Goal: Transaction & Acquisition: Purchase product/service

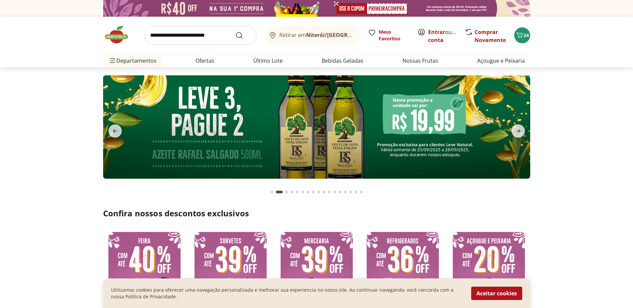
click at [519, 35] on icon "Carrinho" at bounding box center [520, 35] width 8 height 8
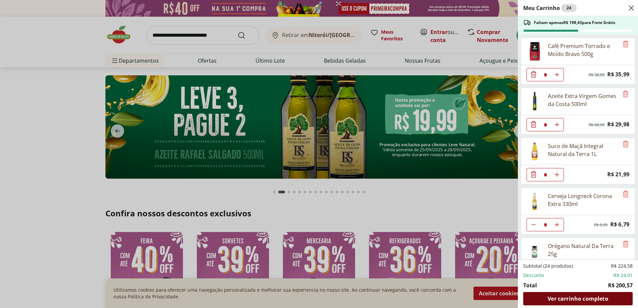
click at [578, 302] on span "Ver carrinho completo" at bounding box center [578, 298] width 60 height 5
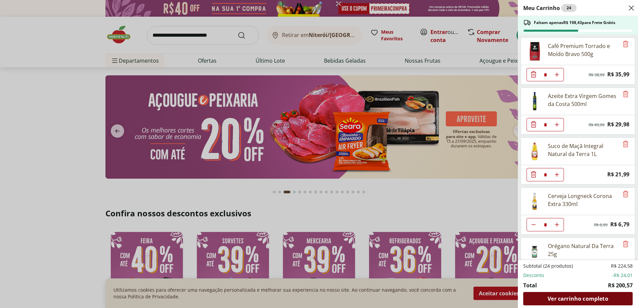
click at [578, 300] on span "Ver carrinho completo" at bounding box center [578, 298] width 60 height 5
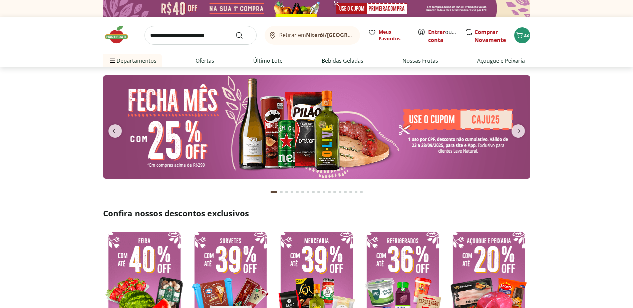
click at [281, 190] on button "Go to page 2 from fs-carousel" at bounding box center [281, 192] width 5 height 16
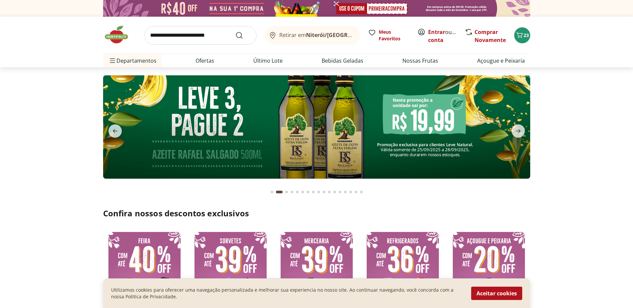
click at [296, 151] on img at bounding box center [316, 126] width 427 height 103
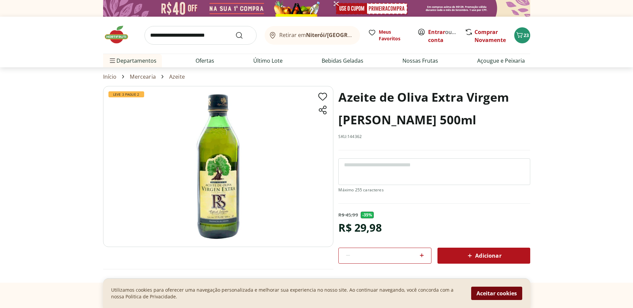
click at [476, 292] on button "Aceitar cookies" at bounding box center [496, 293] width 51 height 13
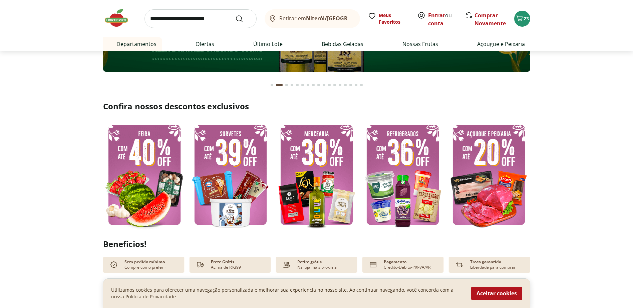
scroll to position [100, 0]
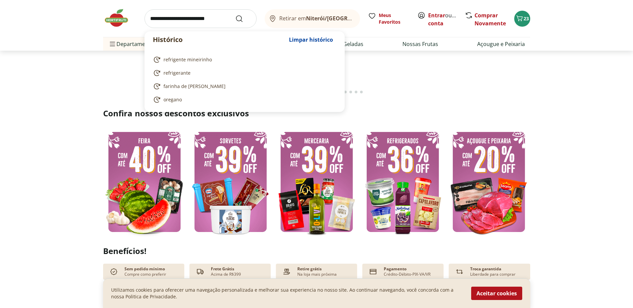
click at [188, 17] on input "search" at bounding box center [201, 18] width 112 height 19
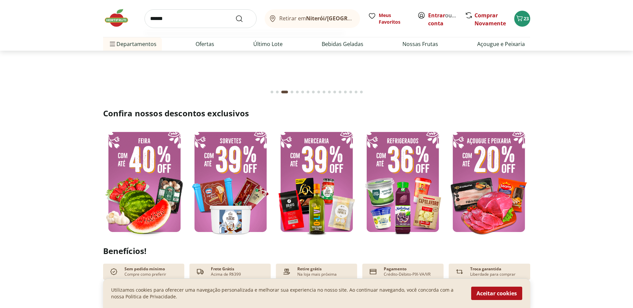
type input "******"
click at [235, 15] on button "Submit Search" at bounding box center [243, 19] width 16 height 8
click at [496, 292] on button "Aceitar cookies" at bounding box center [496, 293] width 51 height 13
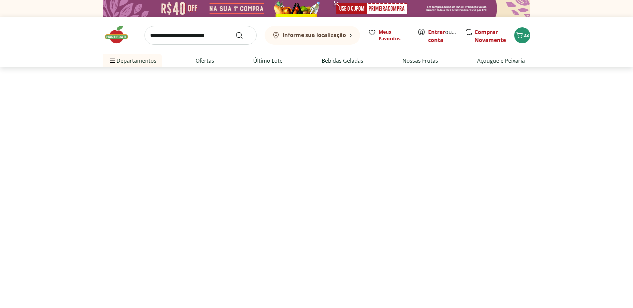
select select "**********"
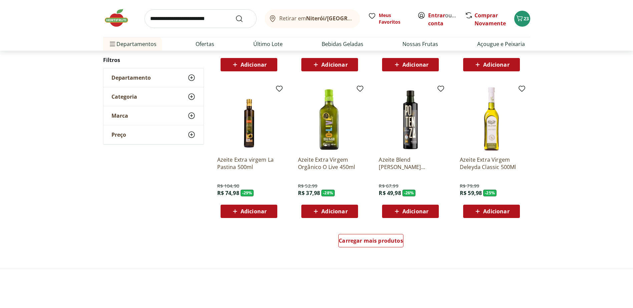
scroll to position [367, 0]
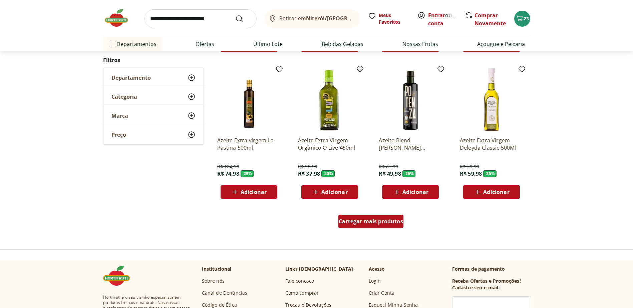
click at [375, 223] on span "Carregar mais produtos" at bounding box center [371, 221] width 64 height 5
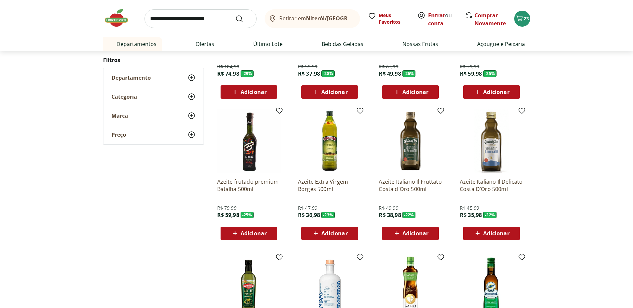
scroll to position [534, 0]
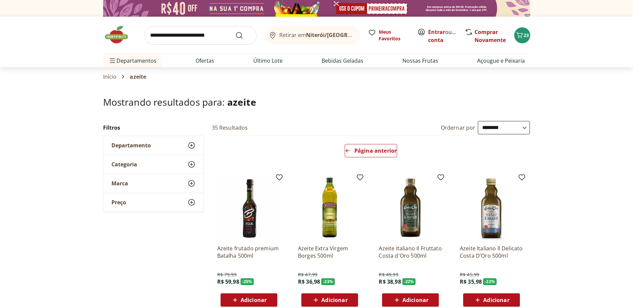
click at [118, 35] on img at bounding box center [119, 35] width 33 height 20
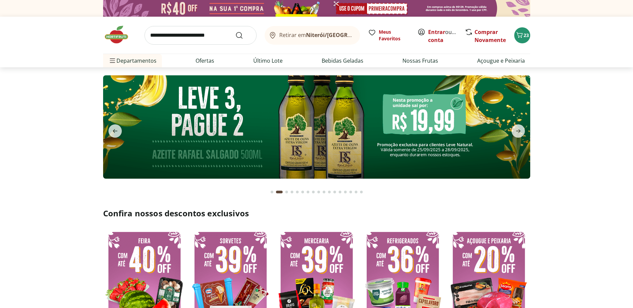
type input "*"
click at [405, 119] on img at bounding box center [316, 126] width 427 height 103
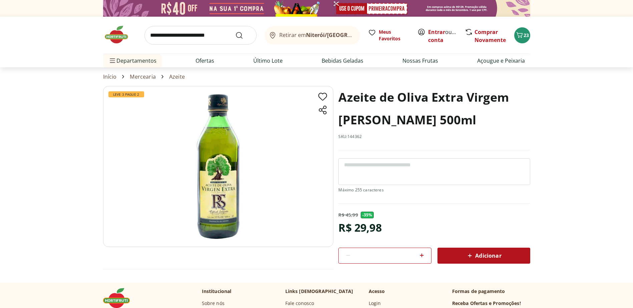
click at [422, 256] on icon at bounding box center [422, 256] width 8 height 8
type input "*"
click at [480, 256] on span "Adicionar" at bounding box center [483, 256] width 35 height 8
click at [524, 37] on span "26" at bounding box center [526, 35] width 5 height 6
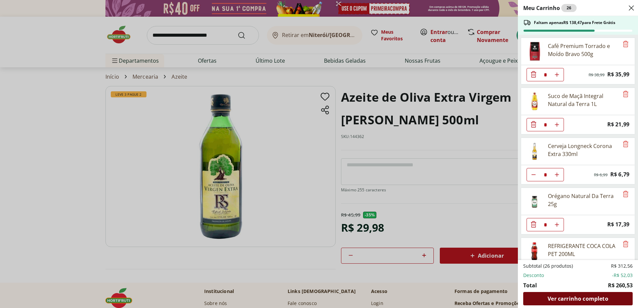
click at [571, 296] on span "Ver carrinho completo" at bounding box center [578, 298] width 60 height 5
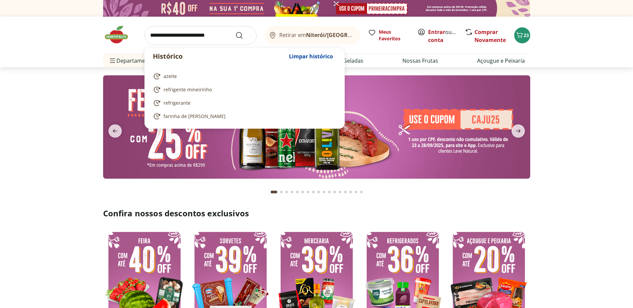
click at [179, 38] on input "search" at bounding box center [201, 35] width 112 height 19
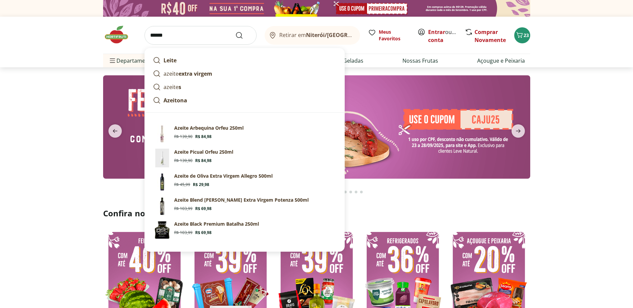
type input "******"
click at [235, 31] on button "Submit Search" at bounding box center [243, 35] width 16 height 8
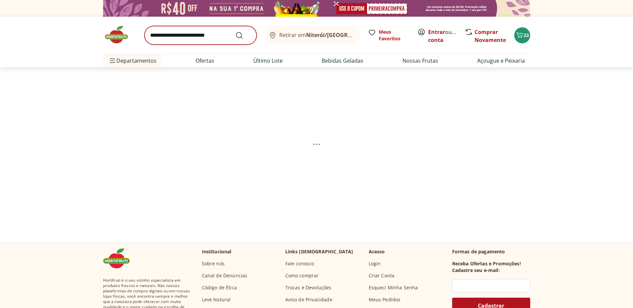
select select "**********"
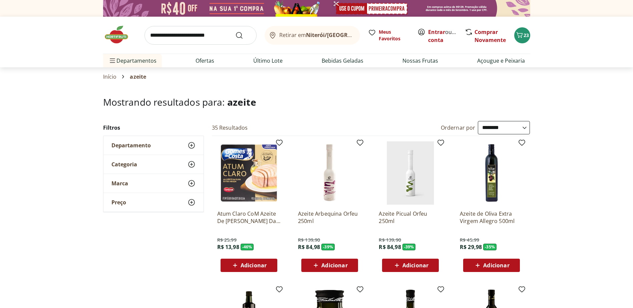
click at [492, 190] on img at bounding box center [491, 173] width 63 height 63
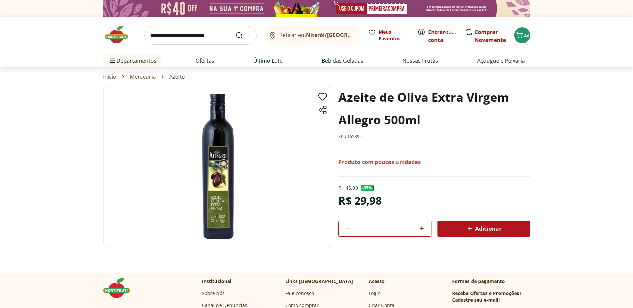
click at [495, 226] on span "Adicionar" at bounding box center [483, 229] width 35 height 8
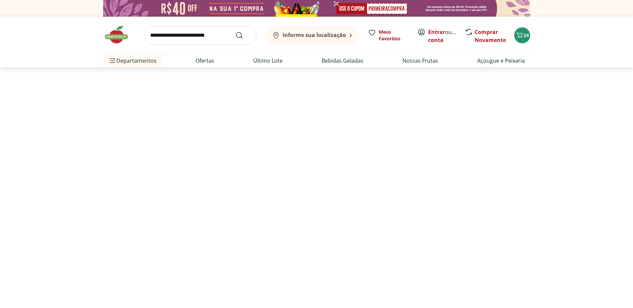
select select "**********"
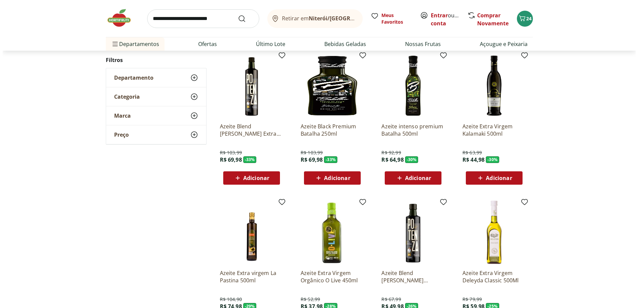
scroll to position [167, 0]
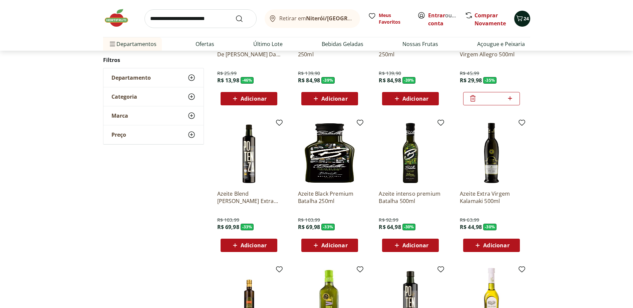
click at [520, 18] on icon "Carrinho" at bounding box center [520, 18] width 8 height 8
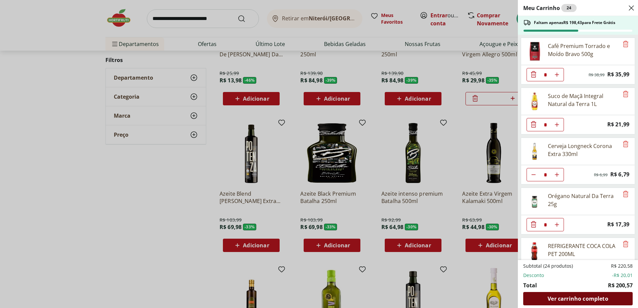
click at [565, 297] on span "Ver carrinho completo" at bounding box center [578, 298] width 60 height 5
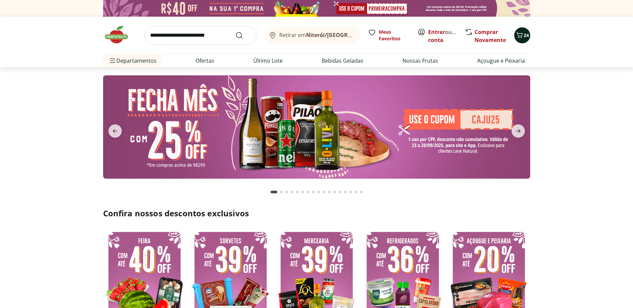
click at [521, 37] on icon "Carrinho" at bounding box center [519, 35] width 6 height 6
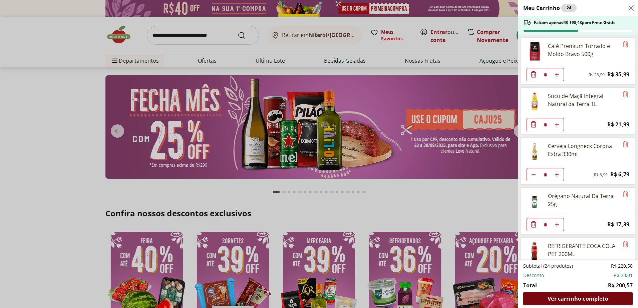
click at [584, 300] on span "Ver carrinho completo" at bounding box center [578, 298] width 60 height 5
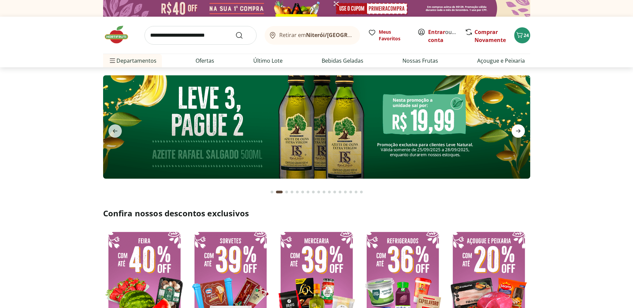
click at [520, 128] on icon "next" at bounding box center [518, 131] width 8 height 8
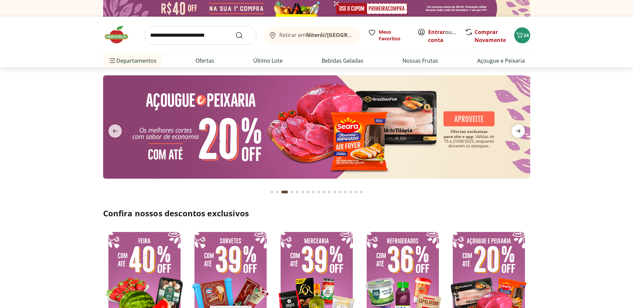
click at [520, 128] on icon "next" at bounding box center [518, 131] width 8 height 8
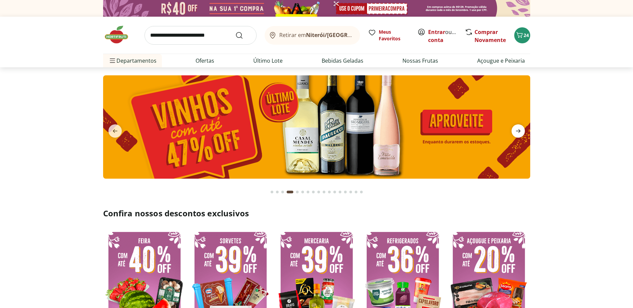
click at [520, 128] on icon "next" at bounding box center [518, 131] width 8 height 8
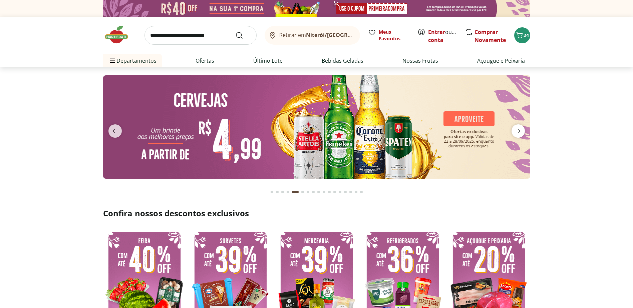
click at [520, 128] on icon "next" at bounding box center [518, 131] width 8 height 8
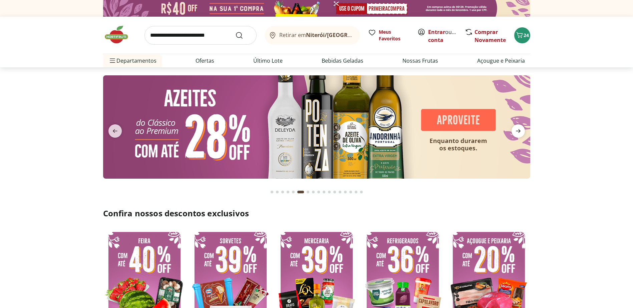
click at [520, 128] on icon "next" at bounding box center [518, 131] width 8 height 8
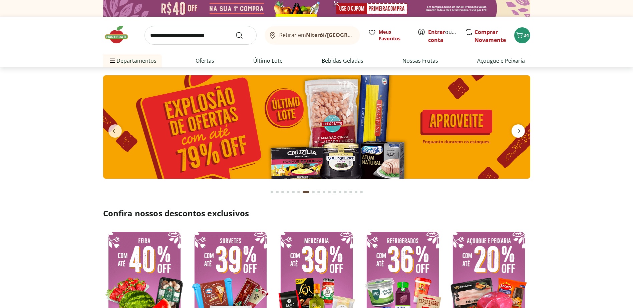
click at [520, 128] on icon "next" at bounding box center [518, 131] width 8 height 8
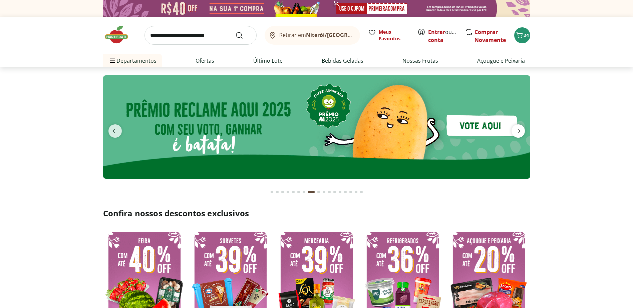
click at [520, 128] on icon "next" at bounding box center [518, 131] width 8 height 8
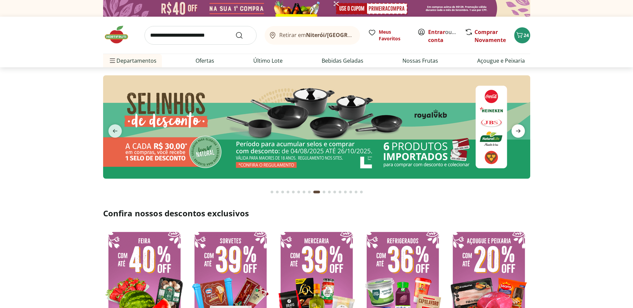
click at [520, 128] on icon "next" at bounding box center [518, 131] width 8 height 8
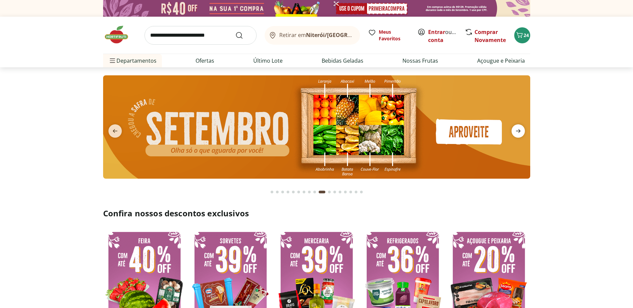
click at [520, 128] on icon "next" at bounding box center [518, 131] width 8 height 8
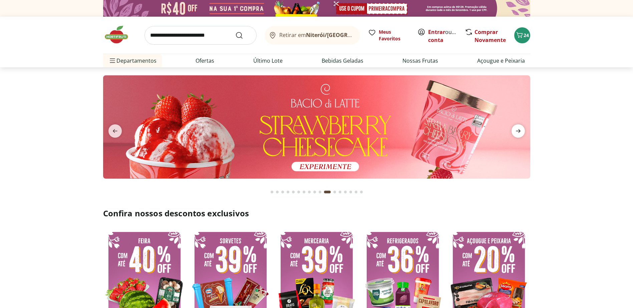
click at [520, 128] on icon "next" at bounding box center [518, 131] width 8 height 8
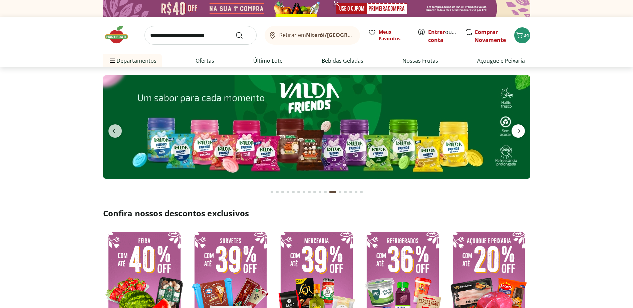
click at [520, 128] on icon "next" at bounding box center [518, 131] width 8 height 8
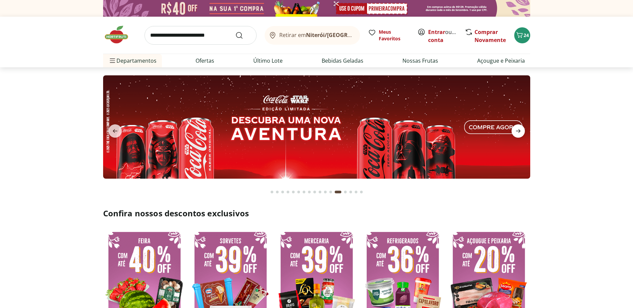
click at [520, 128] on icon "next" at bounding box center [518, 131] width 8 height 8
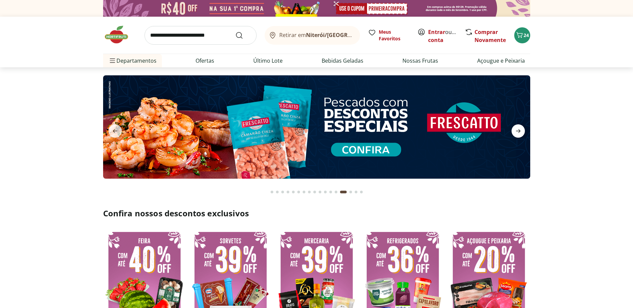
click at [520, 128] on icon "next" at bounding box center [518, 131] width 8 height 8
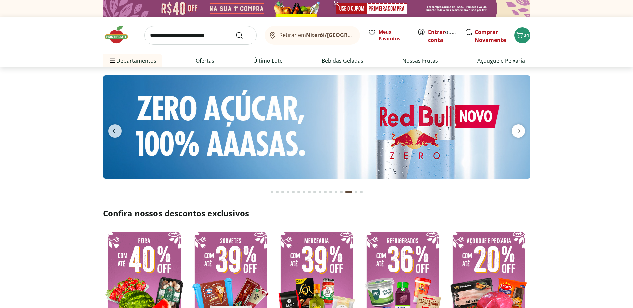
click at [520, 128] on icon "next" at bounding box center [518, 131] width 8 height 8
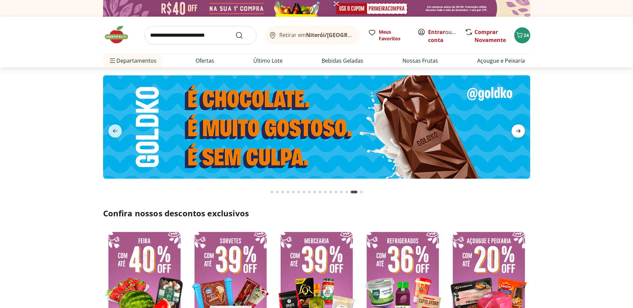
click at [520, 128] on icon "next" at bounding box center [518, 131] width 8 height 8
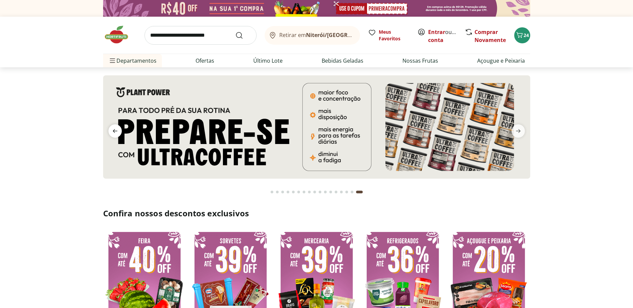
click at [114, 128] on icon "previous" at bounding box center [115, 131] width 8 height 8
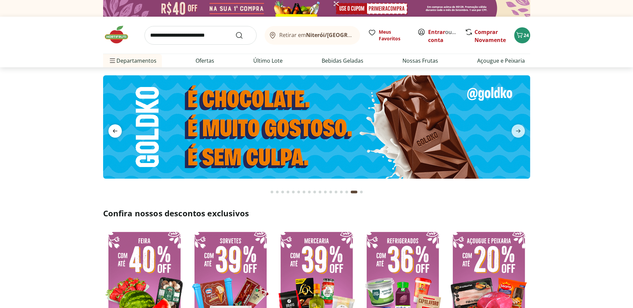
click at [114, 128] on icon "previous" at bounding box center [115, 131] width 8 height 8
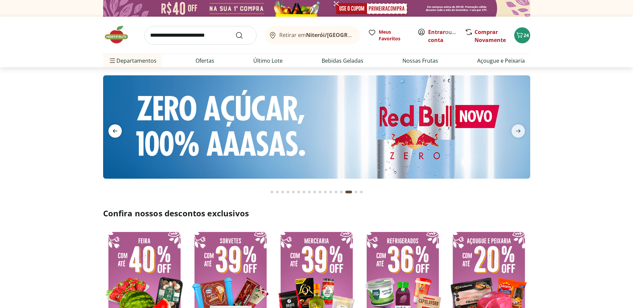
click at [114, 128] on icon "previous" at bounding box center [115, 131] width 8 height 8
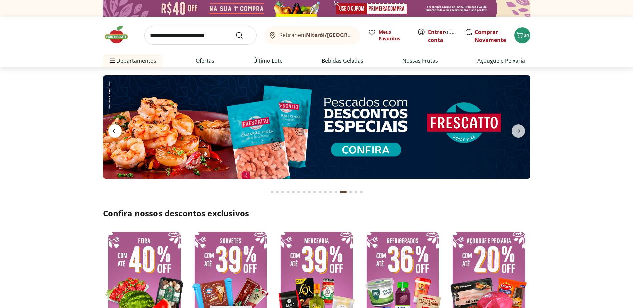
click at [114, 128] on icon "previous" at bounding box center [115, 131] width 8 height 8
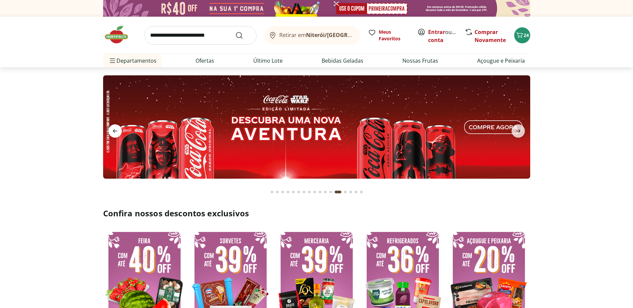
click at [114, 128] on icon "previous" at bounding box center [115, 131] width 8 height 8
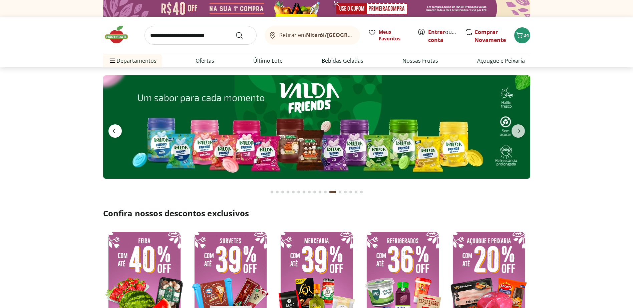
click at [114, 128] on icon "previous" at bounding box center [115, 131] width 8 height 8
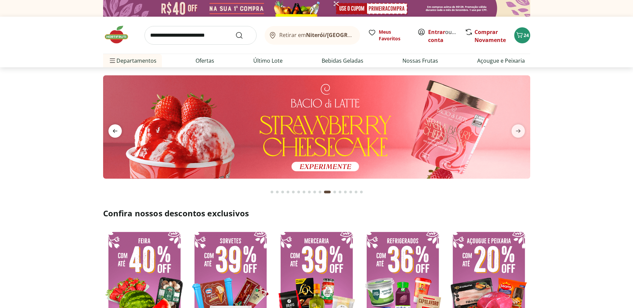
click at [114, 128] on icon "previous" at bounding box center [115, 131] width 8 height 8
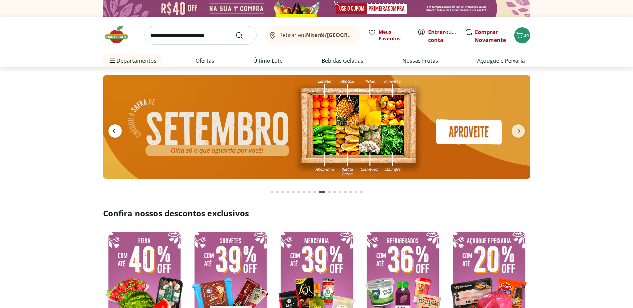
click at [114, 128] on icon "previous" at bounding box center [115, 131] width 8 height 8
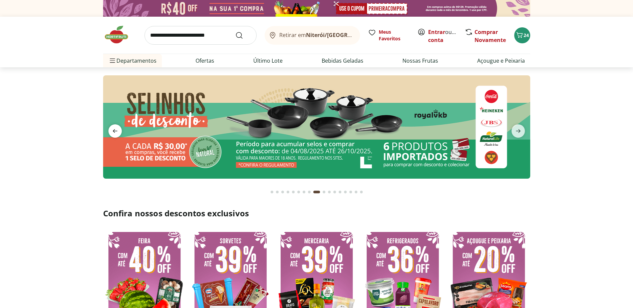
click at [114, 128] on icon "previous" at bounding box center [115, 131] width 8 height 8
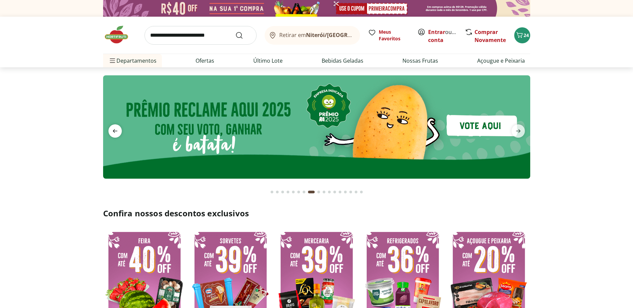
click at [114, 128] on icon "previous" at bounding box center [115, 131] width 8 height 8
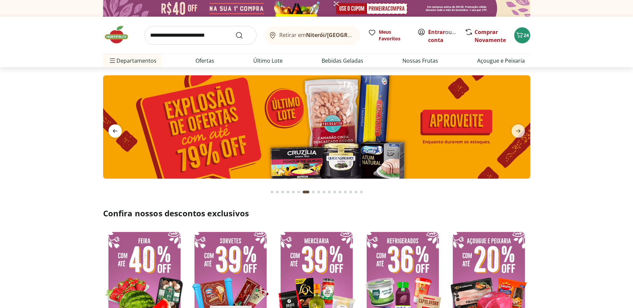
click at [114, 128] on icon "previous" at bounding box center [115, 131] width 8 height 8
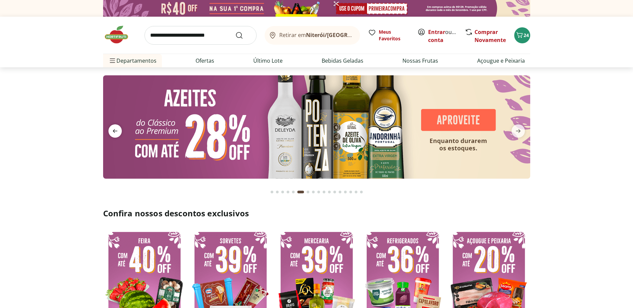
click at [114, 128] on icon "previous" at bounding box center [115, 131] width 8 height 8
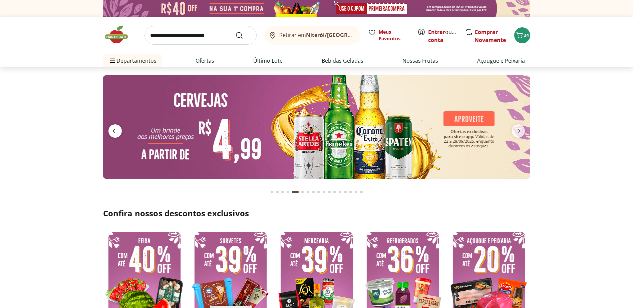
click at [114, 128] on icon "previous" at bounding box center [115, 131] width 8 height 8
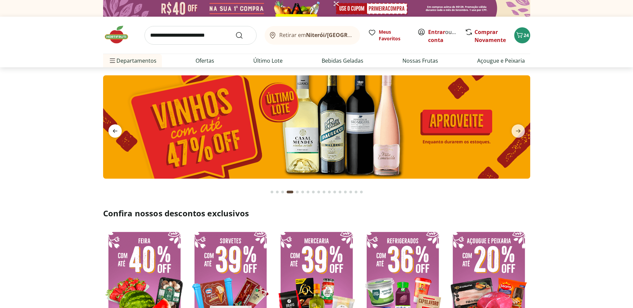
click at [114, 128] on icon "previous" at bounding box center [115, 131] width 8 height 8
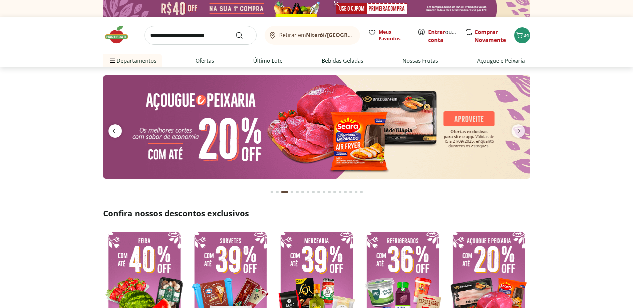
click at [114, 128] on icon "previous" at bounding box center [115, 131] width 8 height 8
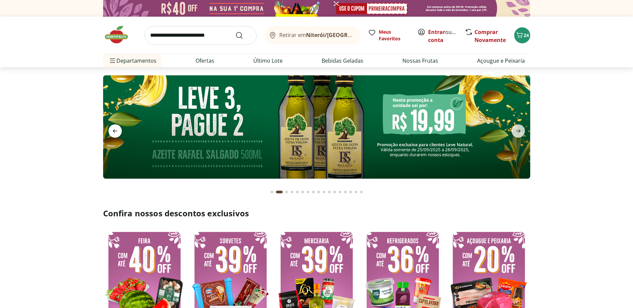
click at [114, 128] on icon "previous" at bounding box center [115, 131] width 8 height 8
click at [524, 33] on span "24" at bounding box center [526, 35] width 5 height 6
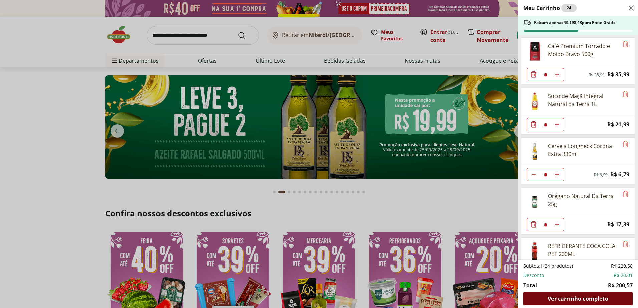
click at [564, 297] on span "Ver carrinho completo" at bounding box center [578, 298] width 60 height 5
